Goal: Use online tool/utility: Utilize a website feature to perform a specific function

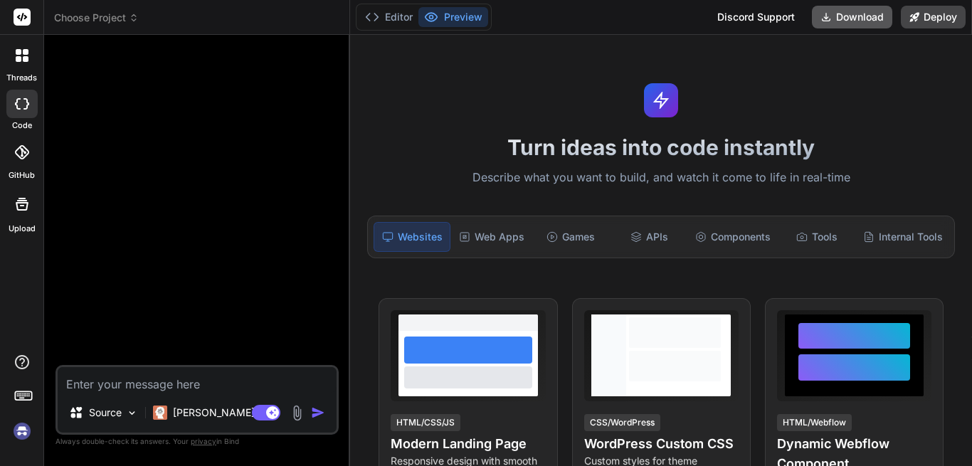
click at [849, 15] on button "Download" at bounding box center [852, 17] width 80 height 23
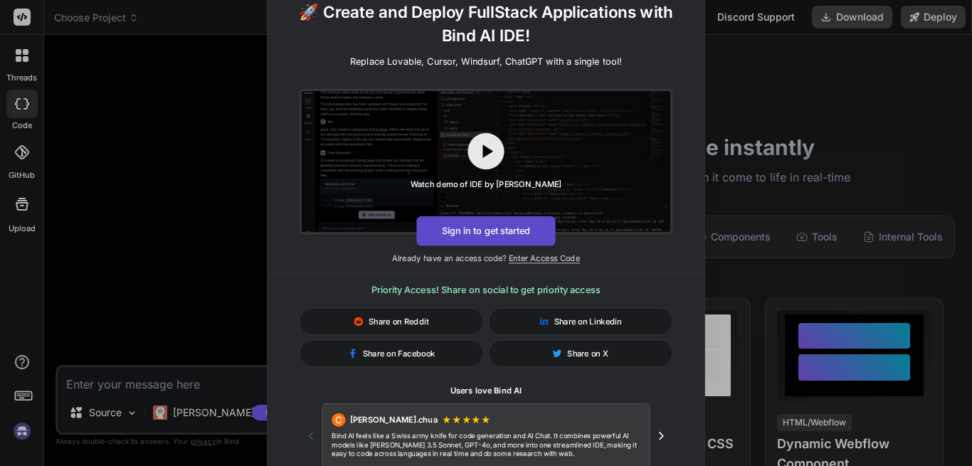
click at [483, 228] on button "Sign in to get started" at bounding box center [485, 231] width 139 height 30
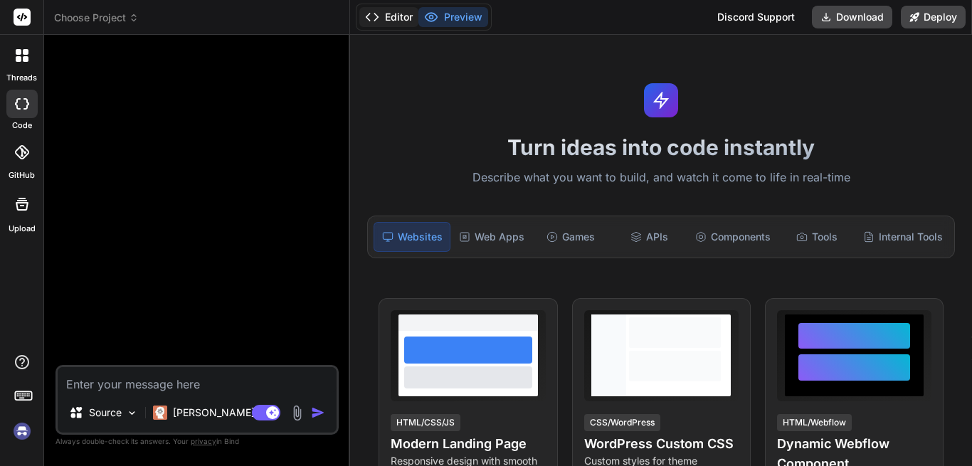
click at [380, 11] on button "Editor" at bounding box center [388, 17] width 59 height 20
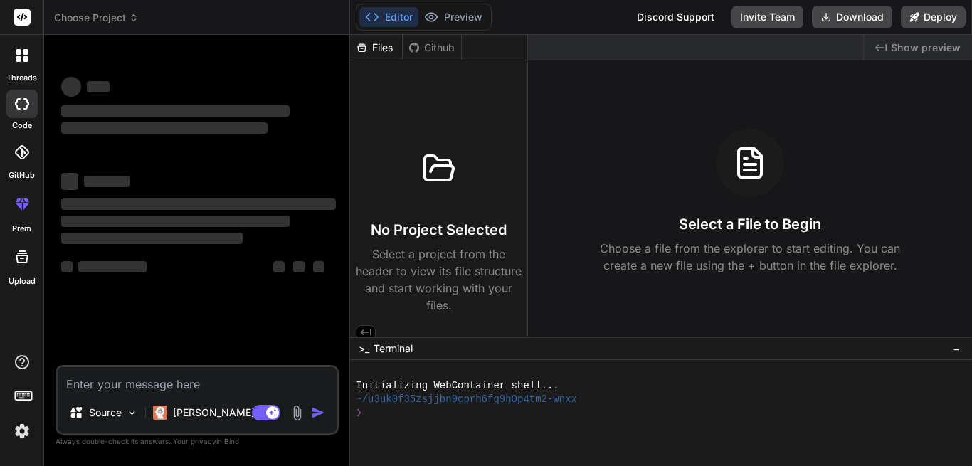
type textarea "x"
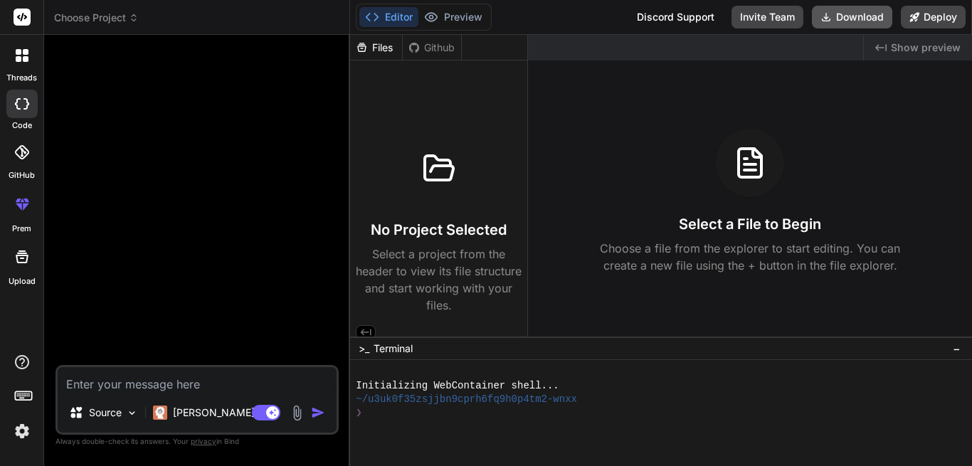
click at [866, 19] on button "Download" at bounding box center [852, 17] width 80 height 23
click at [544, 14] on div "Editor Preview Discord Support Invite Team Download Deploy" at bounding box center [661, 17] width 622 height 35
click at [9, 317] on div "threads code GitHub prem Upload" at bounding box center [22, 233] width 44 height 466
click at [22, 425] on img at bounding box center [22, 431] width 24 height 24
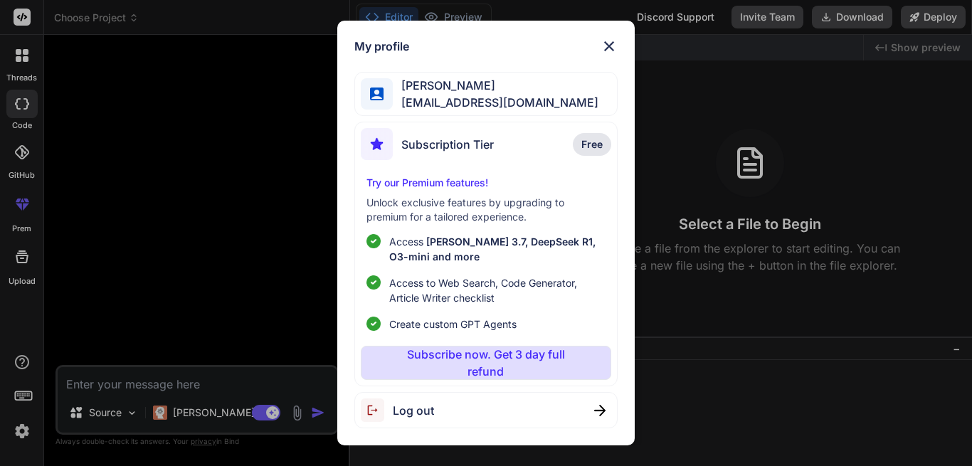
click at [593, 142] on span "Free" at bounding box center [591, 144] width 21 height 14
click at [450, 149] on span "Subscription Tier" at bounding box center [447, 144] width 92 height 17
click at [369, 148] on img at bounding box center [377, 144] width 32 height 32
click at [446, 146] on span "Subscription Tier" at bounding box center [447, 144] width 92 height 17
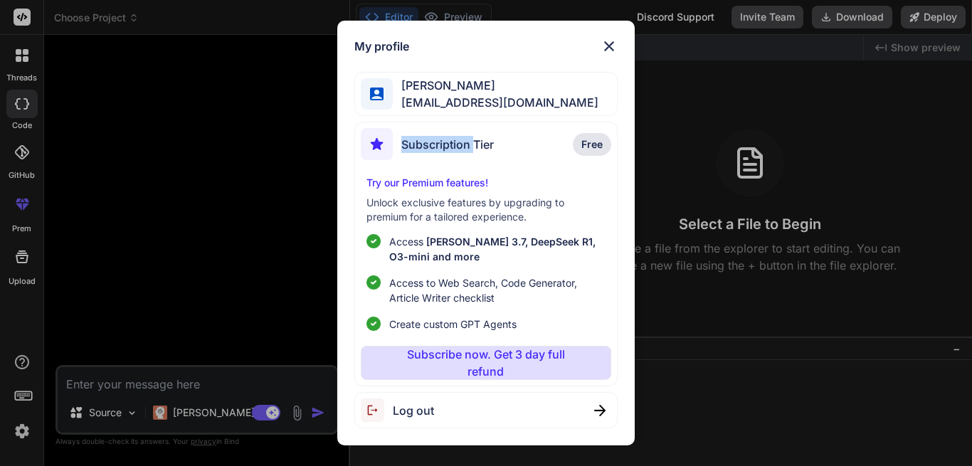
click at [444, 149] on span "Subscription Tier" at bounding box center [447, 144] width 92 height 17
click at [483, 168] on div "Subscription Tier Free Try our Premium features! Unlock exclusive features by u…" at bounding box center [485, 254] width 263 height 265
click at [172, 141] on div "My profile Caroline Reekers nevanjiblacktech@gmail.com Subscription Tier Free T…" at bounding box center [486, 233] width 972 height 466
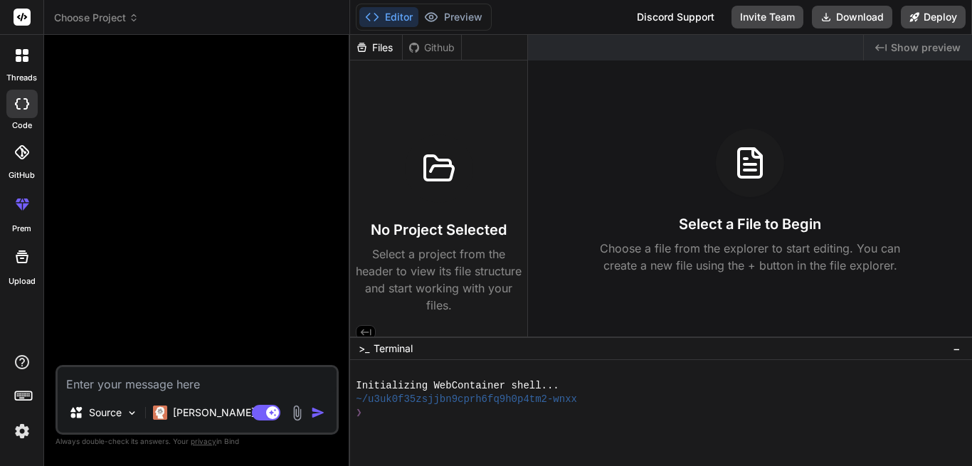
click at [18, 211] on icon at bounding box center [22, 204] width 17 height 17
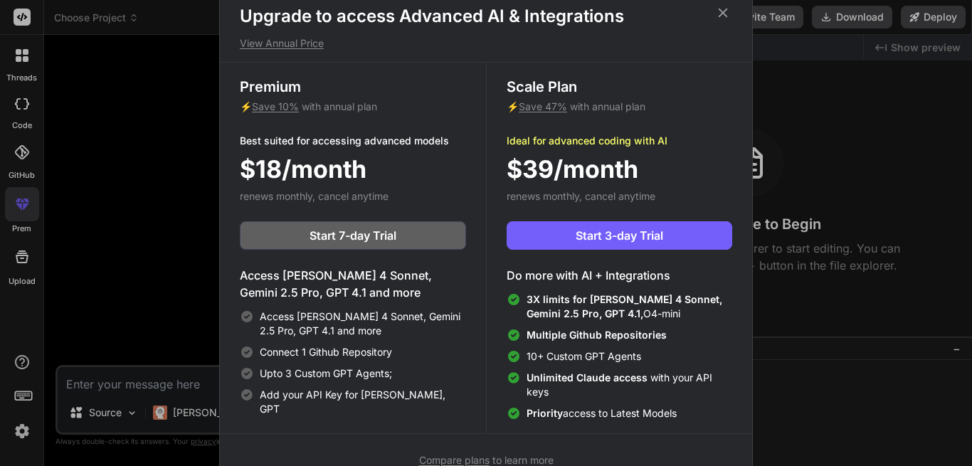
click at [724, 4] on div "Upgrade to access Advanced AI & Integrations View Annual Price Premium ⚡ Save 1…" at bounding box center [486, 236] width 534 height 504
click at [724, 11] on icon at bounding box center [723, 12] width 9 height 9
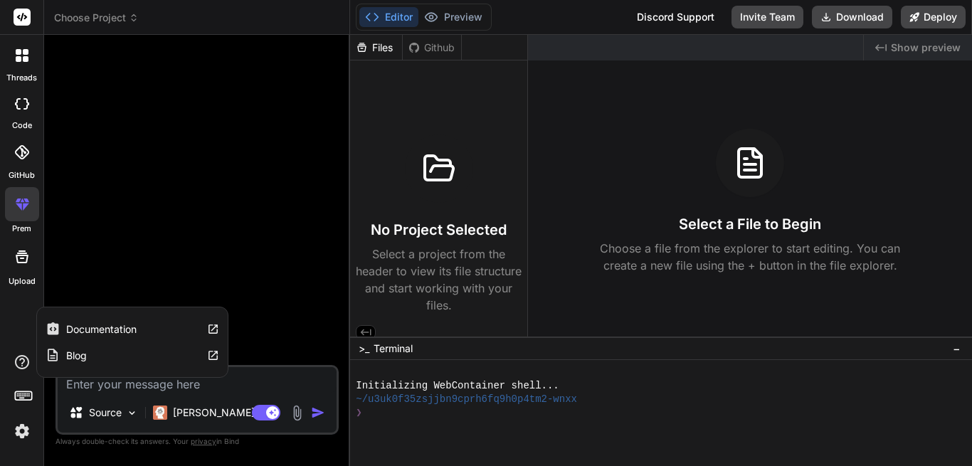
click at [23, 363] on icon at bounding box center [22, 362] width 14 height 14
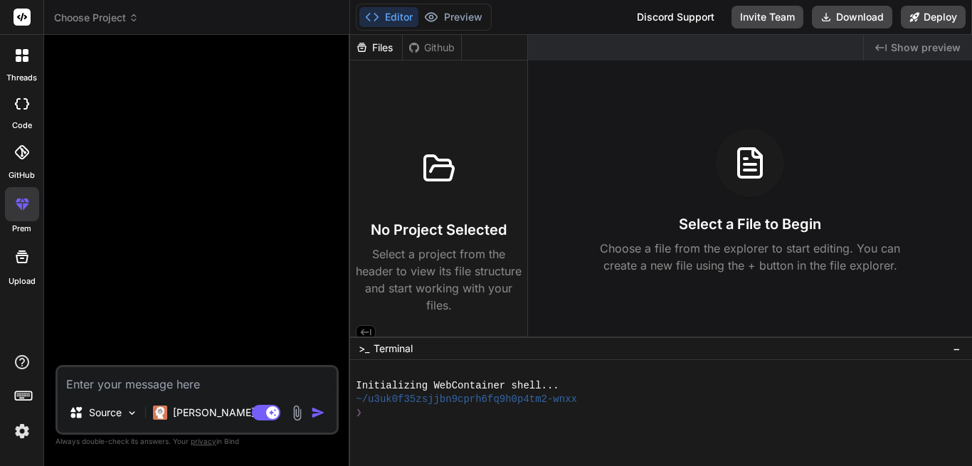
click at [242, 194] on div at bounding box center [198, 205] width 280 height 319
click at [475, 9] on button "Preview" at bounding box center [453, 17] width 70 height 20
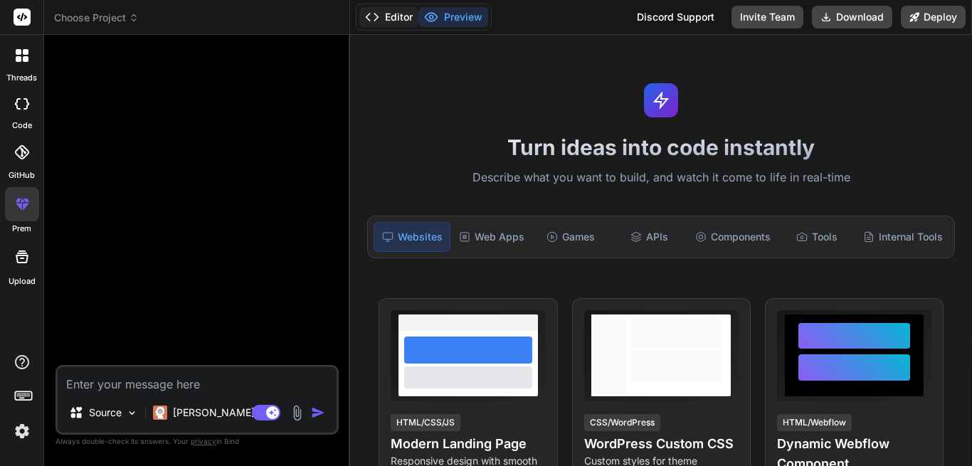
click at [408, 15] on button "Editor" at bounding box center [388, 17] width 59 height 20
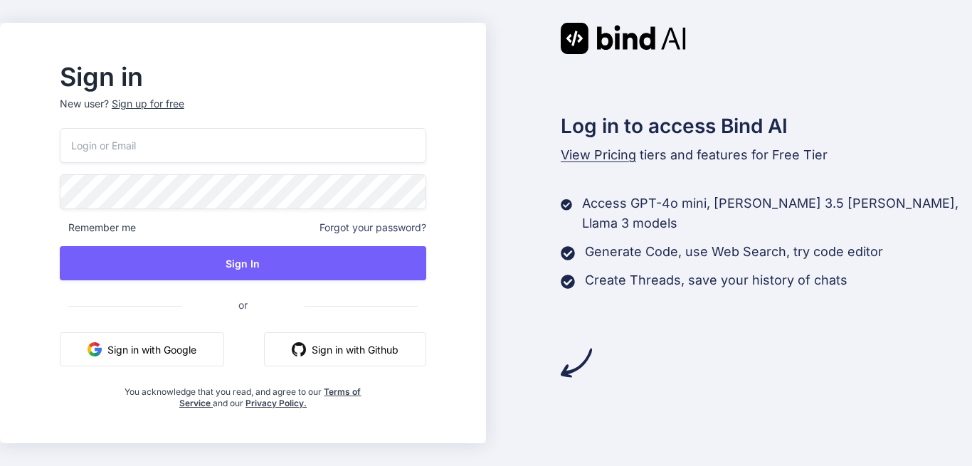
click at [207, 349] on button "Sign in with Google" at bounding box center [142, 349] width 164 height 34
click at [527, 157] on div "Log in to access Bind AI View Pricing tiers and features for Free Tier Access G…" at bounding box center [729, 201] width 486 height 356
click at [206, 351] on button "Sign in with Google" at bounding box center [142, 349] width 164 height 34
